Goal: Information Seeking & Learning: Understand process/instructions

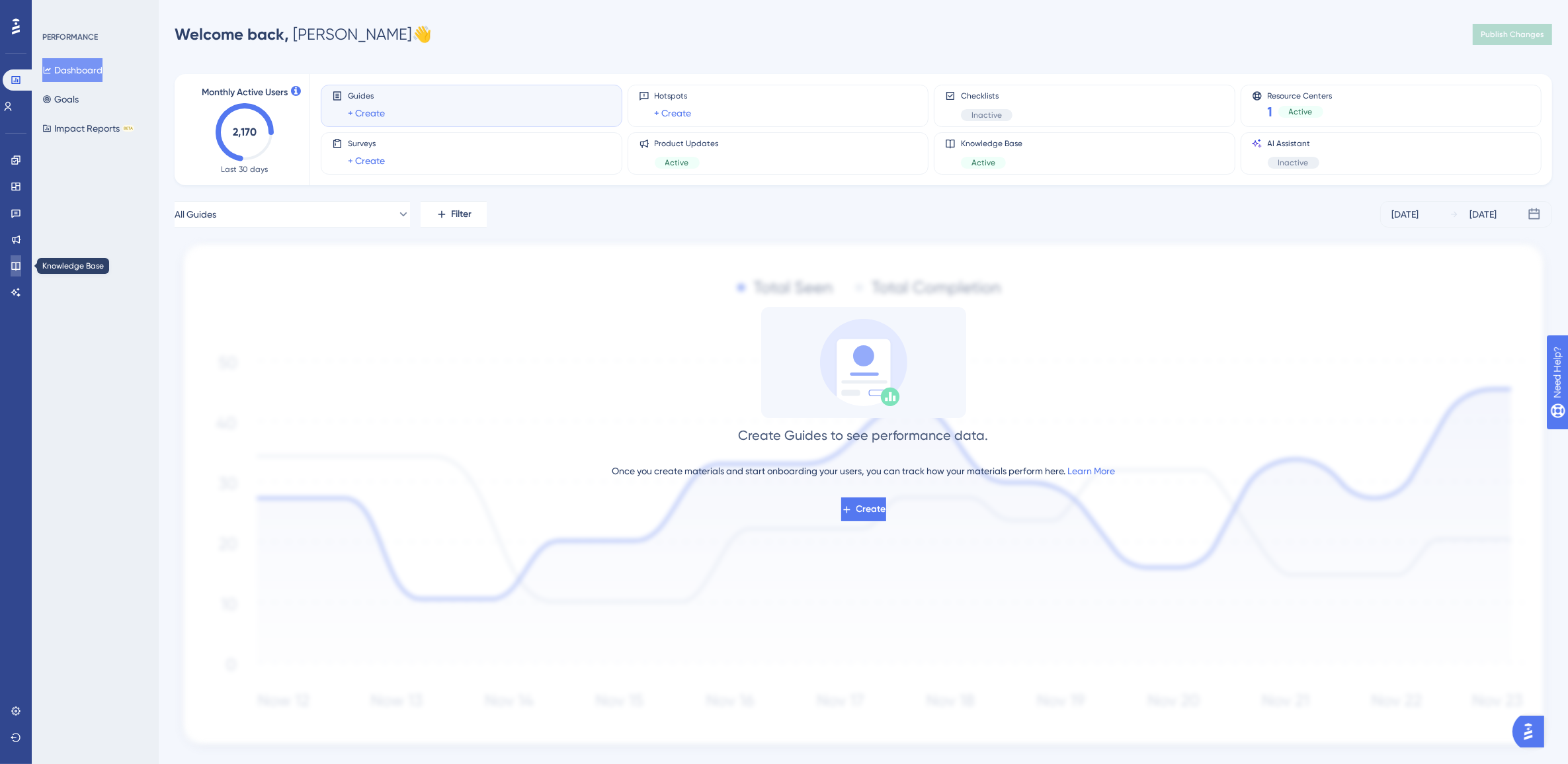
click at [17, 258] on link at bounding box center [16, 265] width 10 height 21
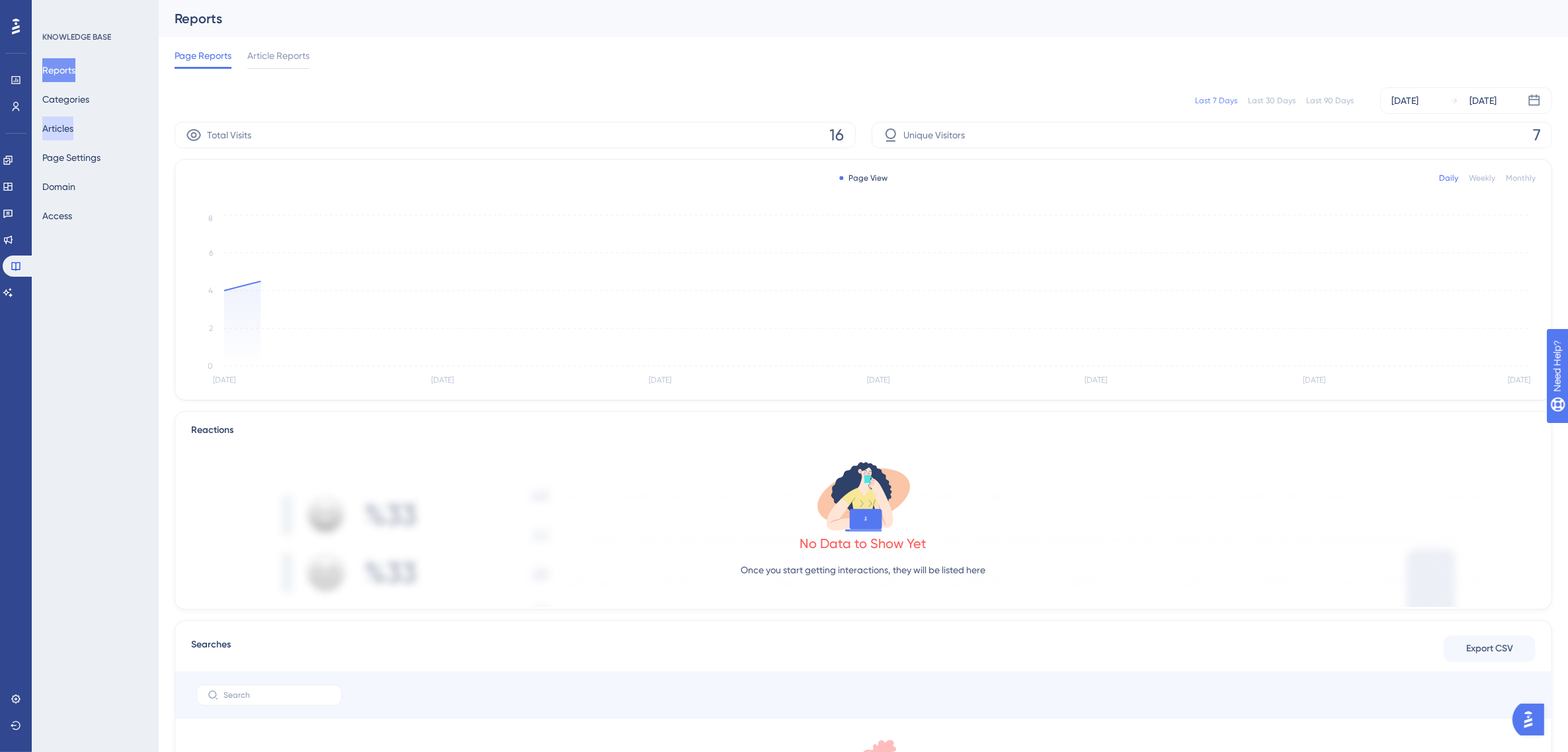
click at [73, 120] on button "Articles" at bounding box center [58, 128] width 31 height 24
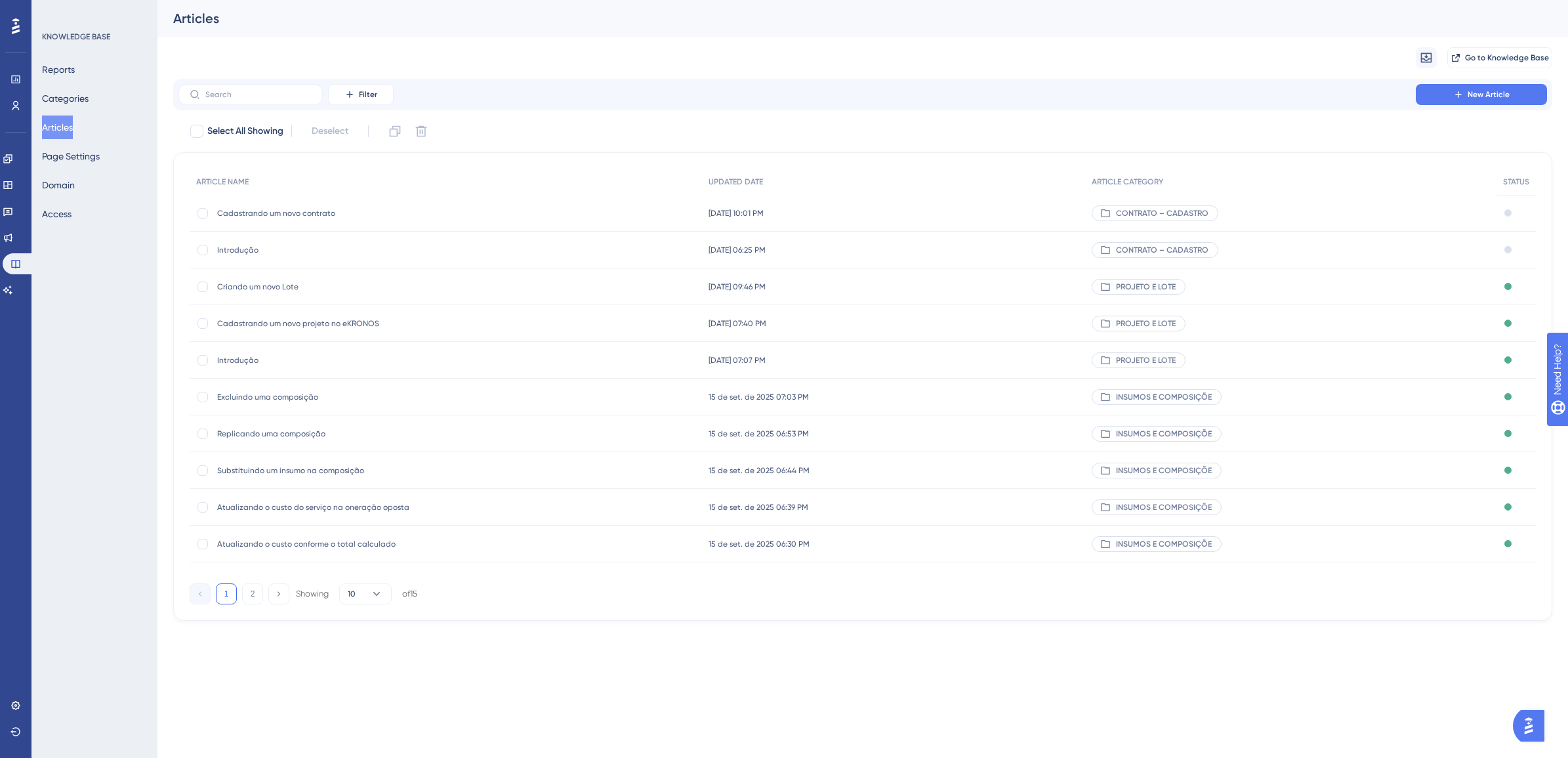
click at [344, 208] on span "Cadastrando um novo contrato" at bounding box center [322, 213] width 210 height 10
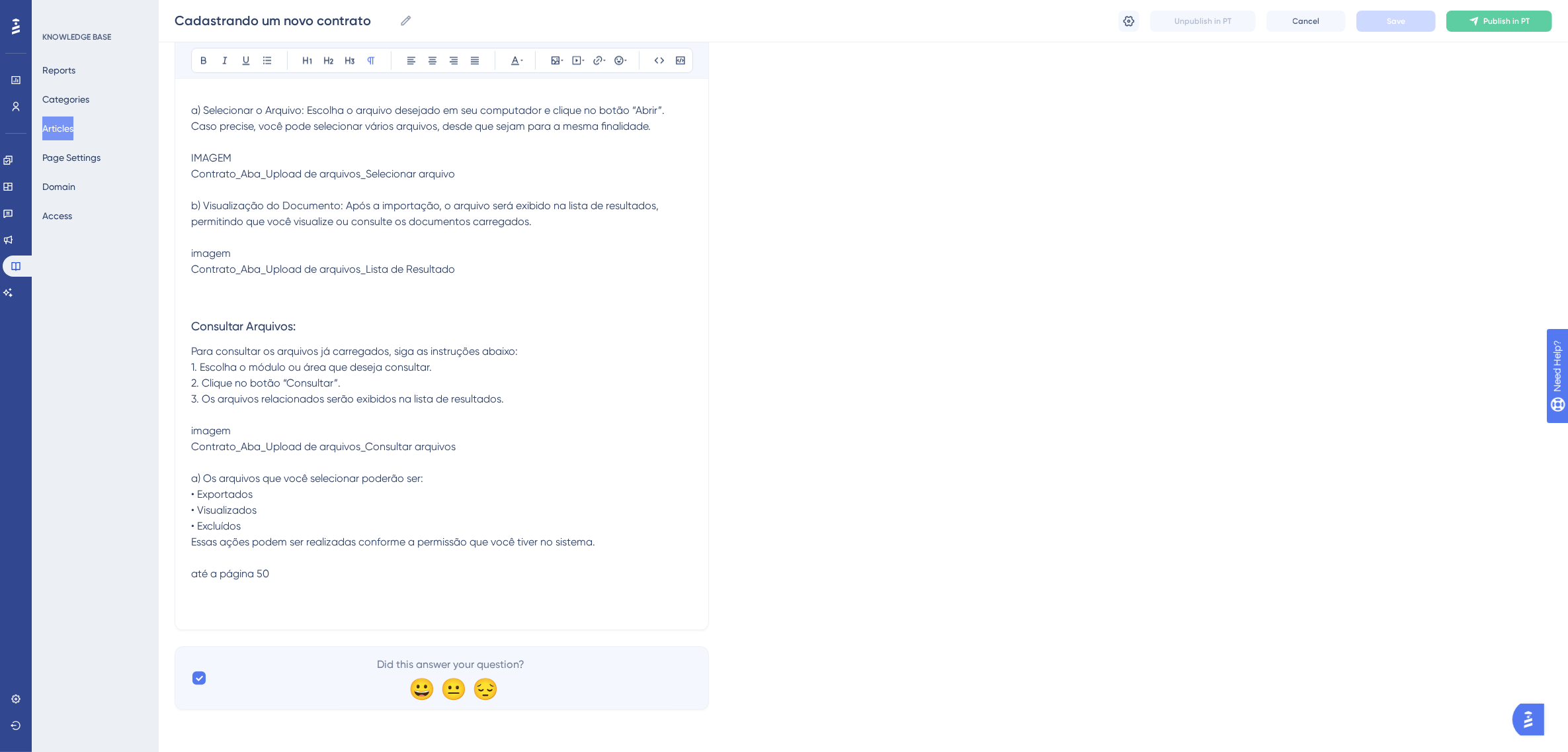
scroll to position [11351, 0]
